Goal: Navigation & Orientation: Go to known website

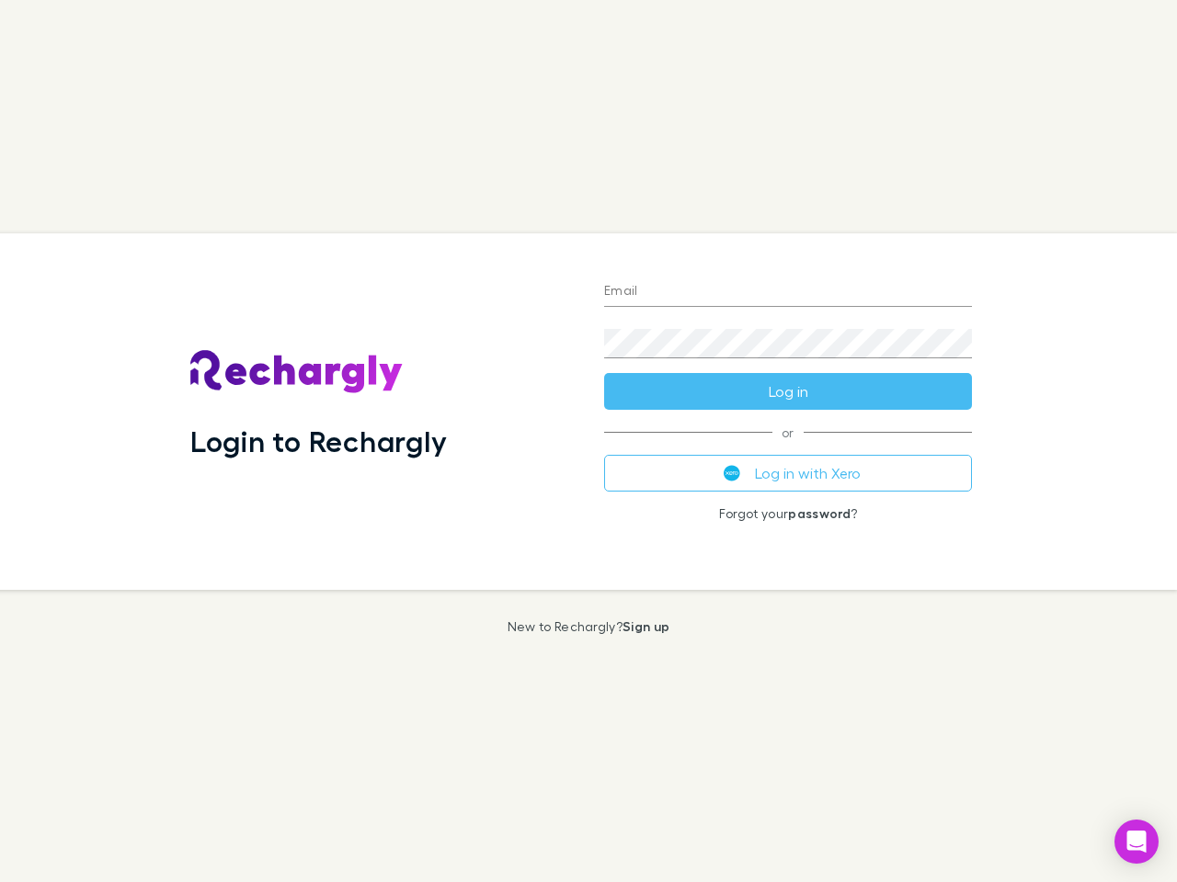
click at [588, 441] on div "Login to Rechargly" at bounding box center [383, 411] width 414 height 357
click at [788, 292] on input "Email" at bounding box center [788, 292] width 368 height 29
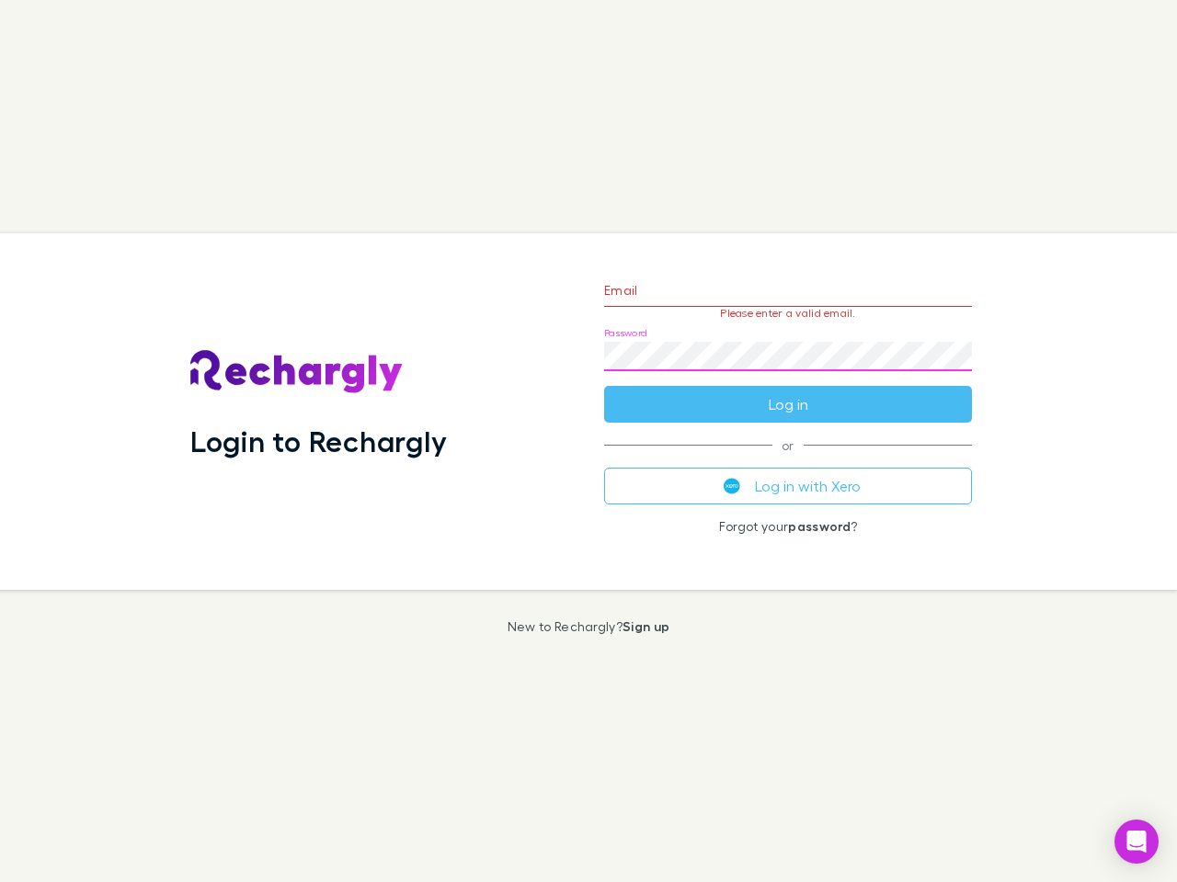
click at [788, 392] on form "Email Please enter a valid email. Password Log in" at bounding box center [788, 343] width 368 height 160
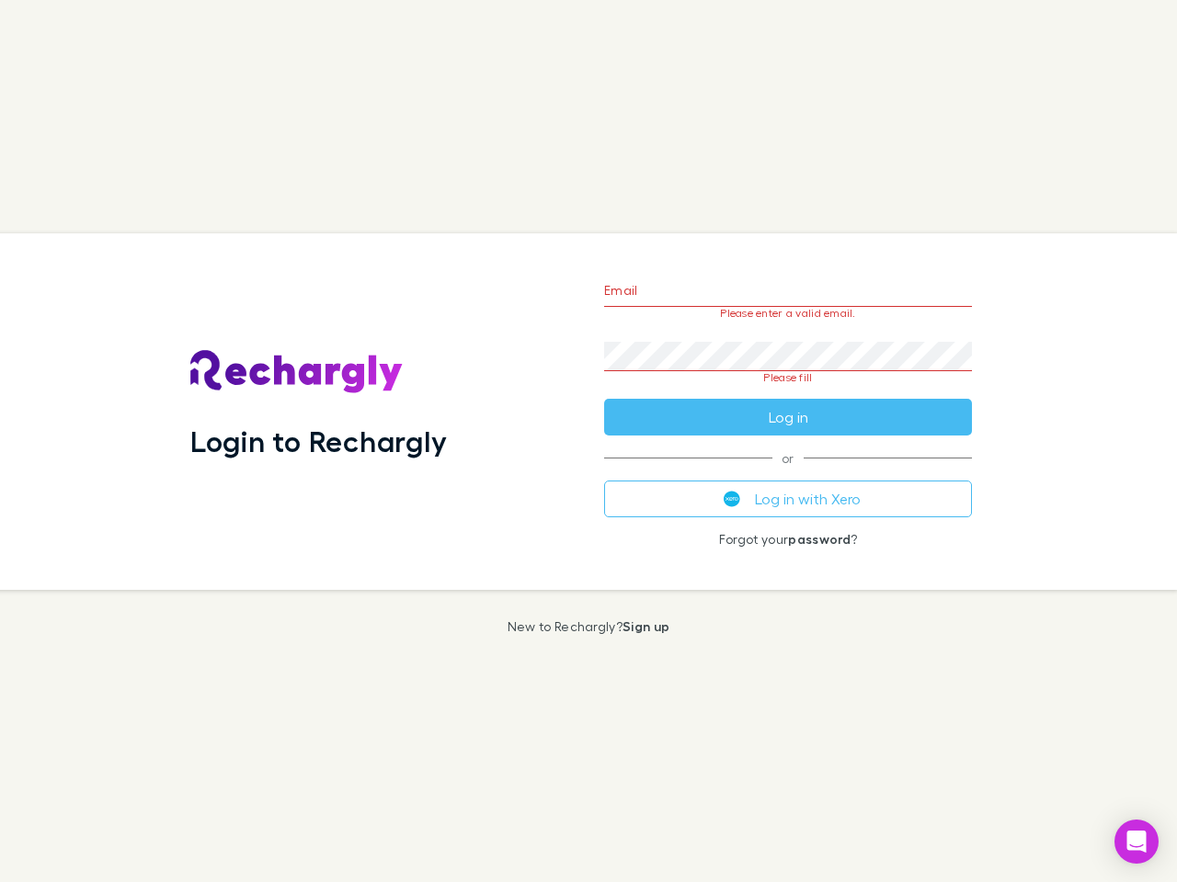
click at [788, 473] on div "Email Please enter a valid email. Password Please fill Log in or Log in with Xe…" at bounding box center [787, 411] width 397 height 357
click at [1136, 842] on icon "Open Intercom Messenger" at bounding box center [1136, 842] width 19 height 22
